Goal: Information Seeking & Learning: Find contact information

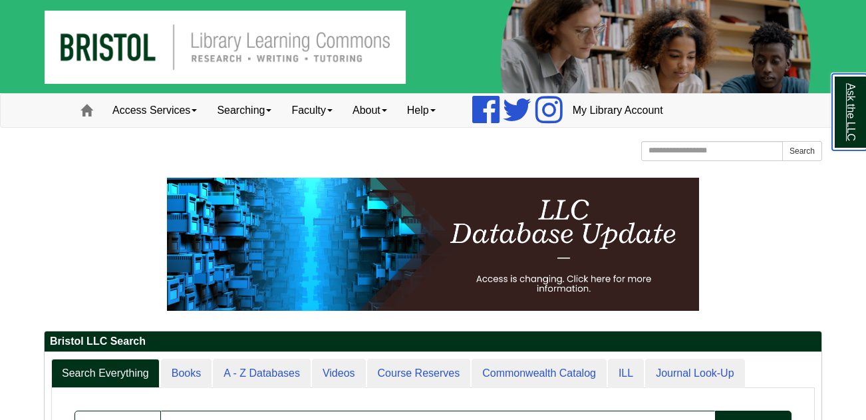
scroll to position [160, 777]
click at [382, 107] on link "About" at bounding box center [369, 110] width 55 height 33
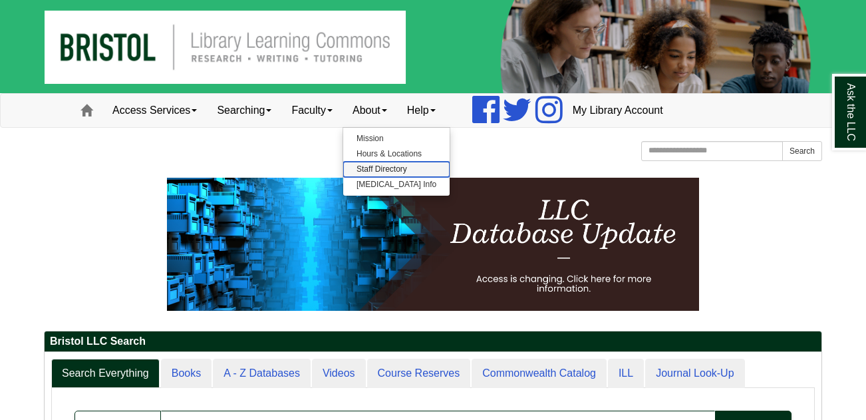
click at [404, 168] on link "Staff Directory" at bounding box center [396, 169] width 106 height 15
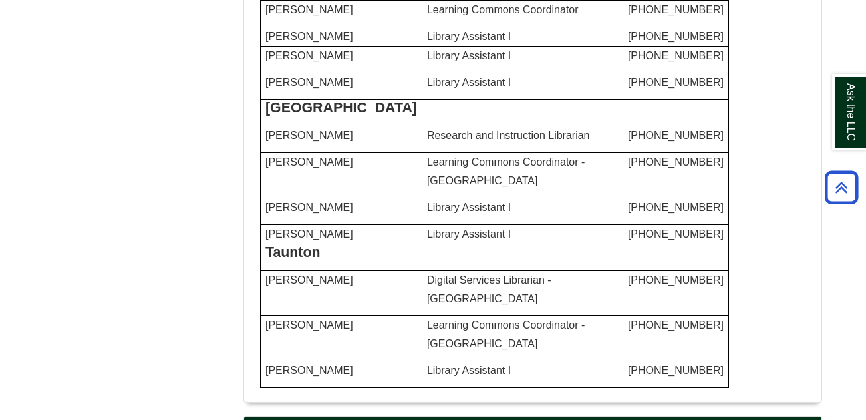
scroll to position [864, 0]
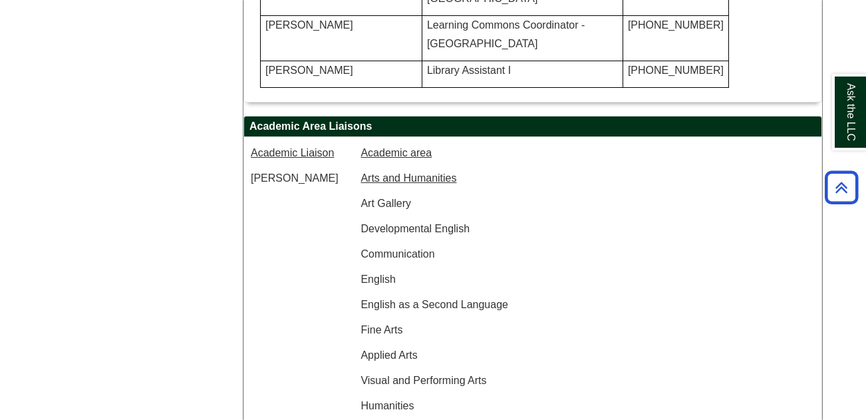
scroll to position [1197, 0]
